Goal: Information Seeking & Learning: Learn about a topic

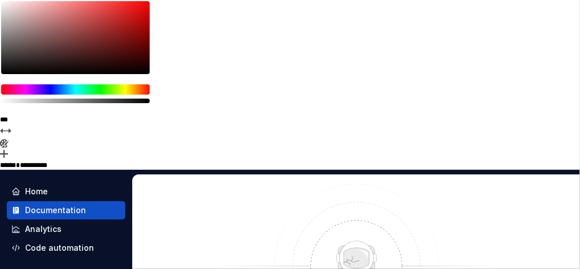
scroll to position [63, 0]
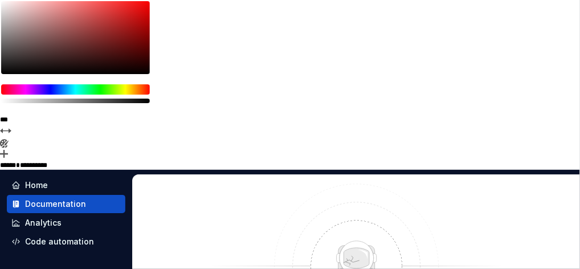
click at [54, 198] on div "Documentation" at bounding box center [55, 203] width 61 height 11
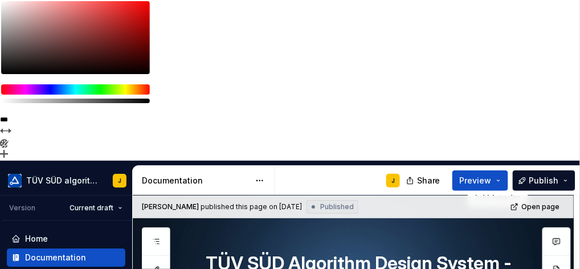
scroll to position [63, 0]
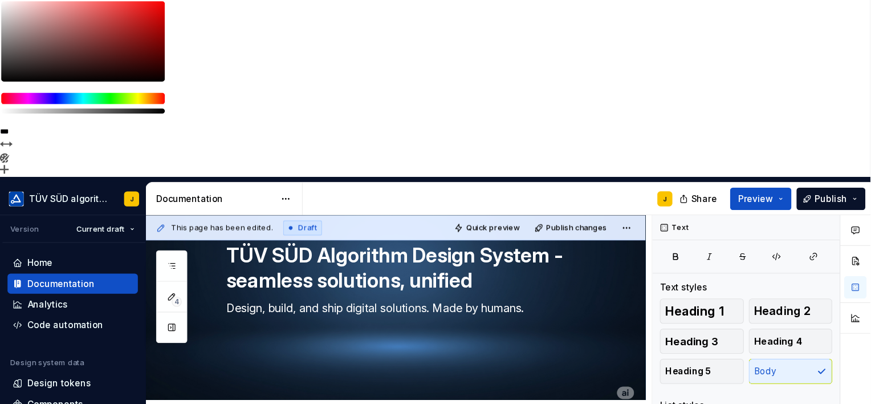
scroll to position [83, 0]
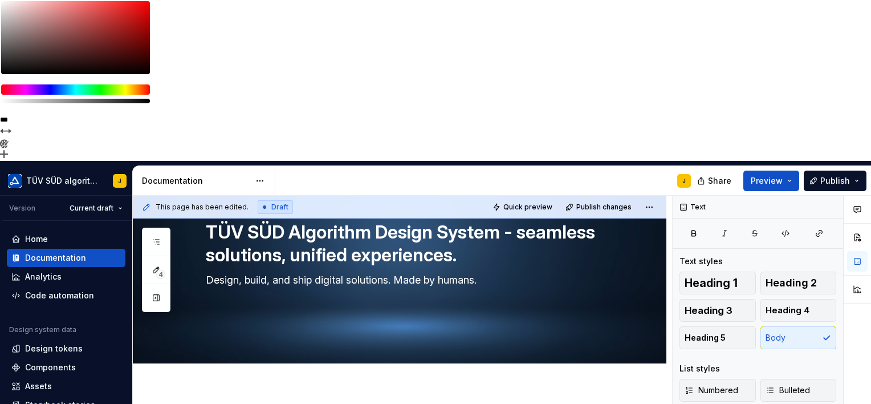
click at [41, 268] on div "Components" at bounding box center [50, 366] width 51 height 11
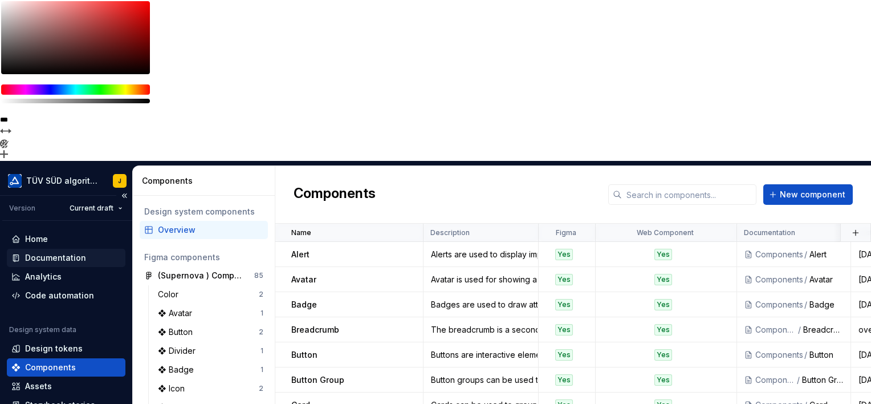
click at [64, 252] on div "Documentation" at bounding box center [55, 257] width 61 height 11
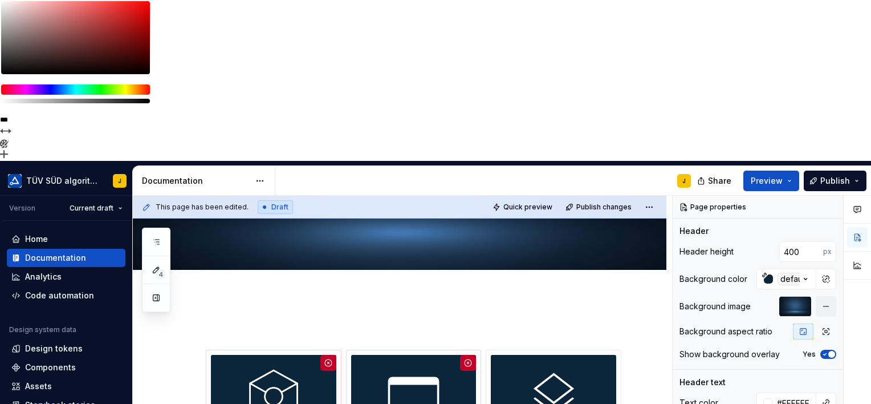
type textarea "*"
